Goal: Check status: Verify the current state of an ongoing process or item

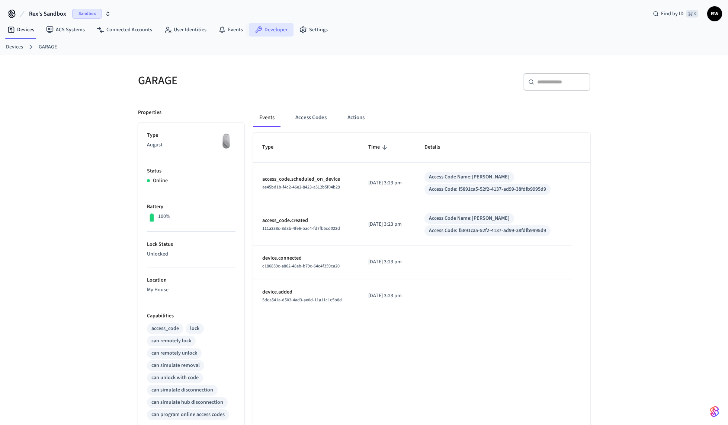
click at [271, 32] on link "Developer" at bounding box center [271, 29] width 45 height 13
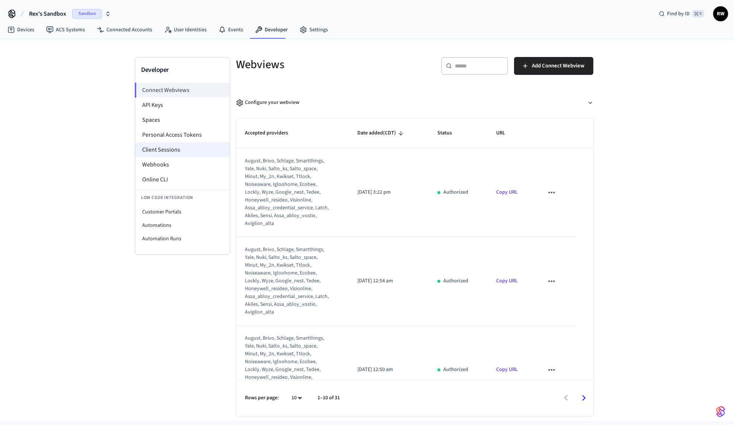
click at [185, 147] on li "Client Sessions" at bounding box center [182, 149] width 95 height 15
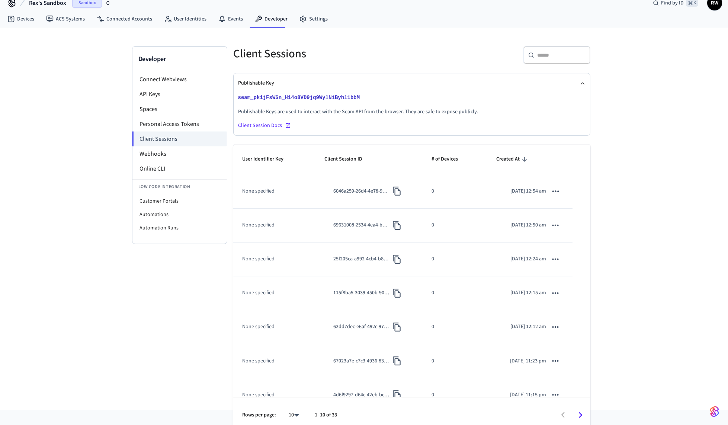
scroll to position [16, 0]
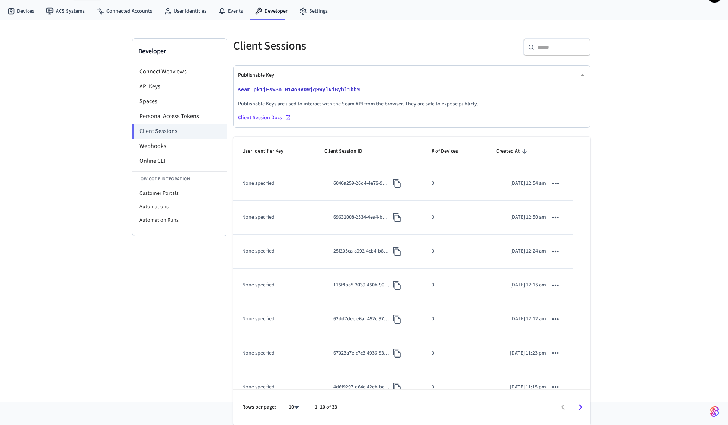
scroll to position [19, 0]
click at [583, 411] on icon "Go to next page" at bounding box center [581, 407] width 12 height 12
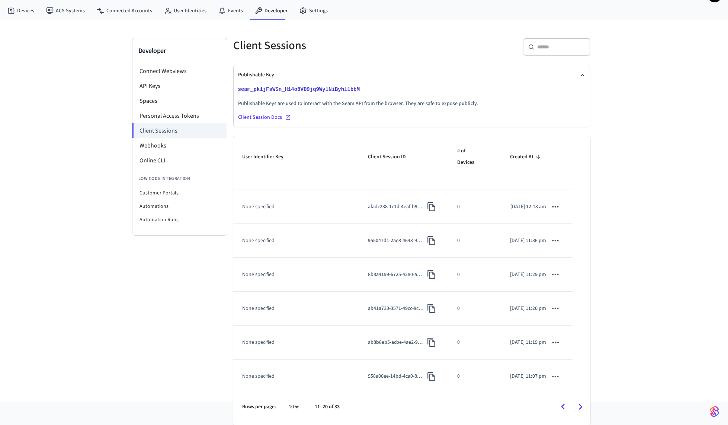
scroll to position [128, 0]
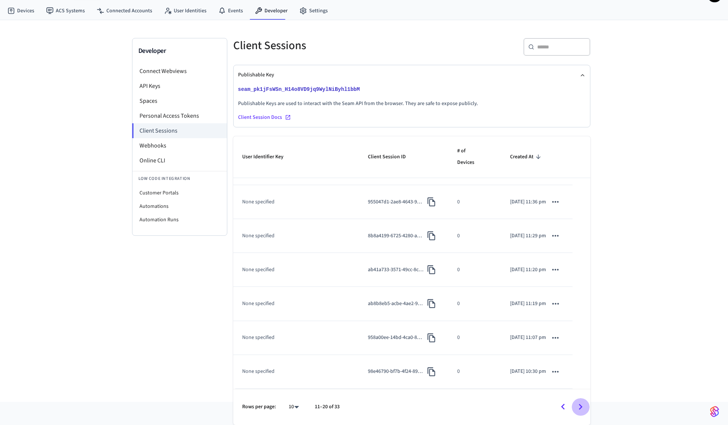
click at [581, 407] on icon "Go to next page" at bounding box center [581, 407] width 12 height 12
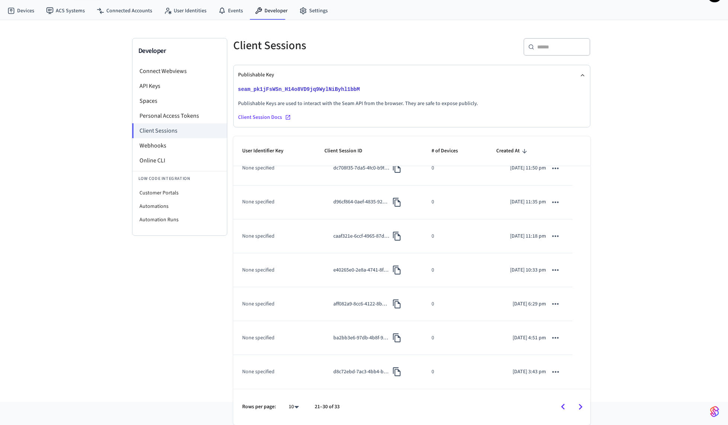
scroll to position [117, 0]
click at [580, 410] on icon "Go to next page" at bounding box center [581, 407] width 12 height 12
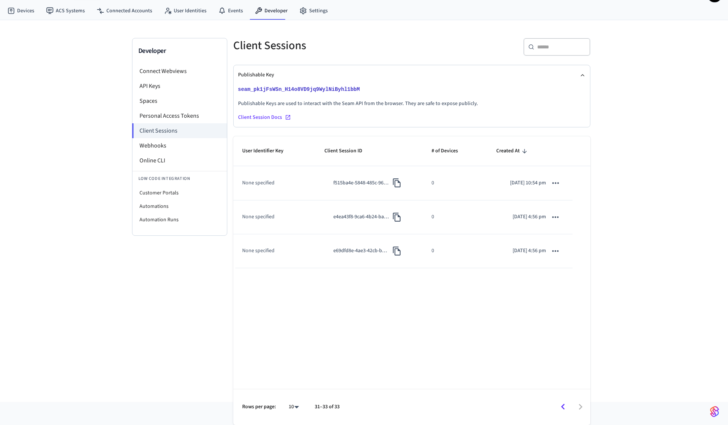
click at [563, 406] on icon "Go to previous page" at bounding box center [564, 407] width 12 height 12
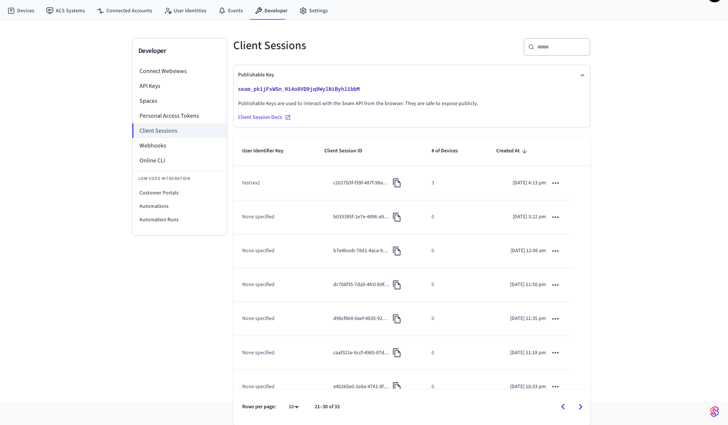
click at [563, 406] on icon "Go to previous page" at bounding box center [564, 407] width 12 height 12
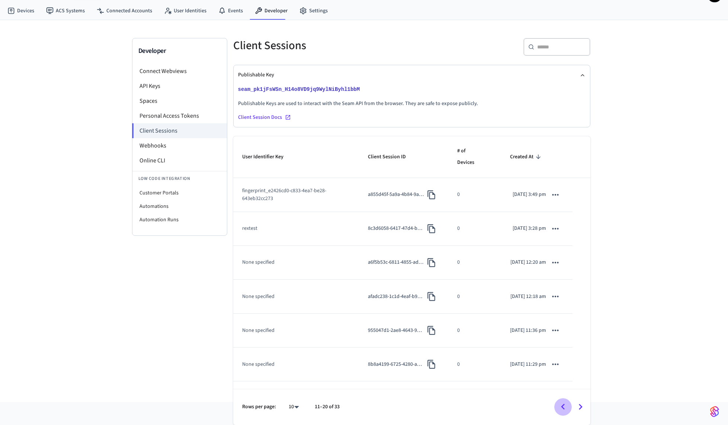
click at [563, 406] on icon "Go to previous page" at bounding box center [564, 407] width 12 height 12
click at [563, 406] on div at bounding box center [468, 406] width 243 height 17
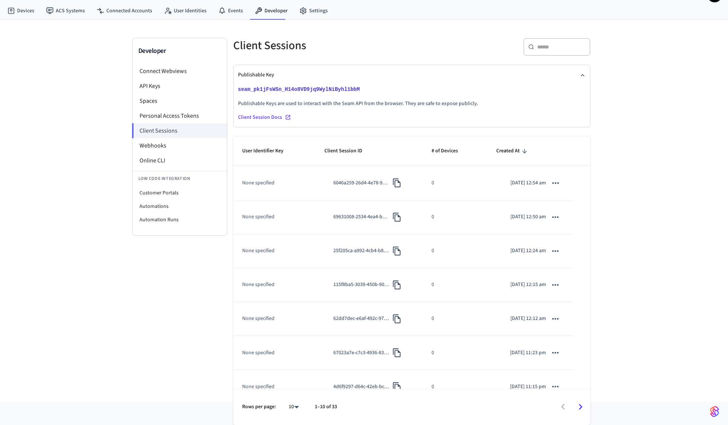
click at [563, 406] on div at bounding box center [467, 406] width 245 height 17
click at [129, 14] on link "Connected Accounts" at bounding box center [124, 10] width 67 height 13
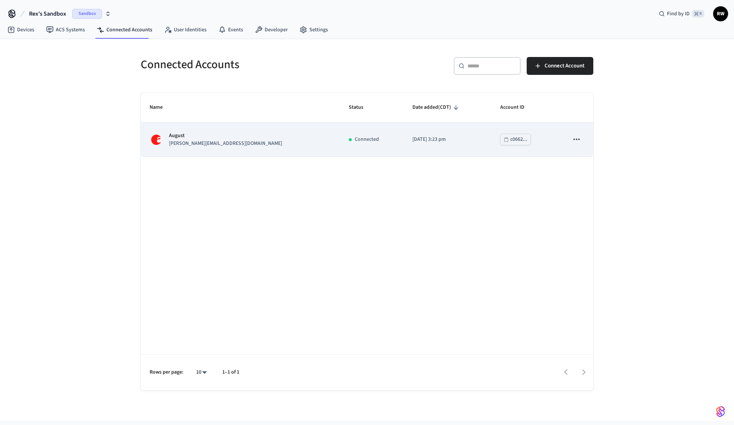
click at [265, 138] on div "[PERSON_NAME] [PERSON_NAME][EMAIL_ADDRESS][DOMAIN_NAME]" at bounding box center [240, 140] width 181 height 16
